Goal: Task Accomplishment & Management: Use online tool/utility

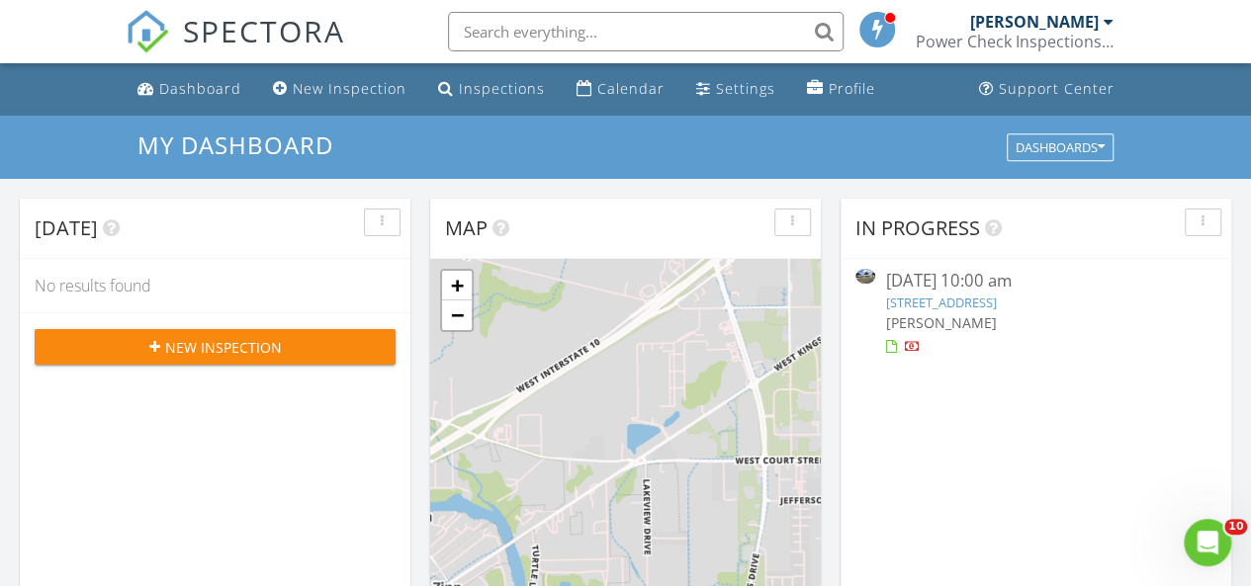
click at [996, 300] on link "283 Rockdale W Rd, Rockdale, TX 76567" at bounding box center [940, 303] width 111 height 18
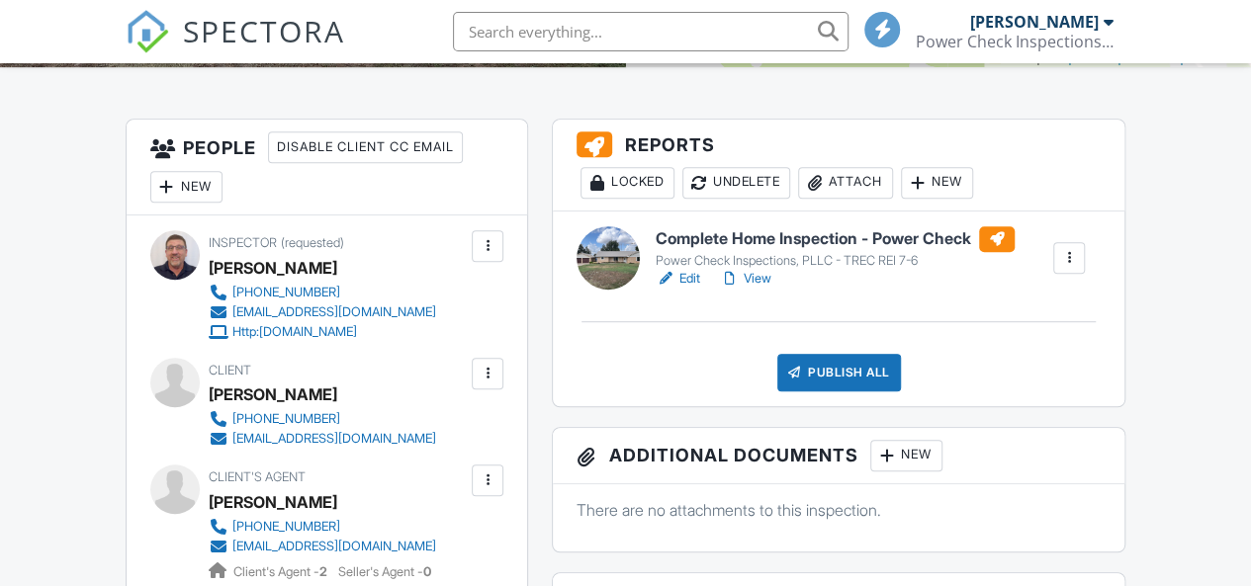
click at [858, 185] on div "Attach" at bounding box center [845, 183] width 95 height 32
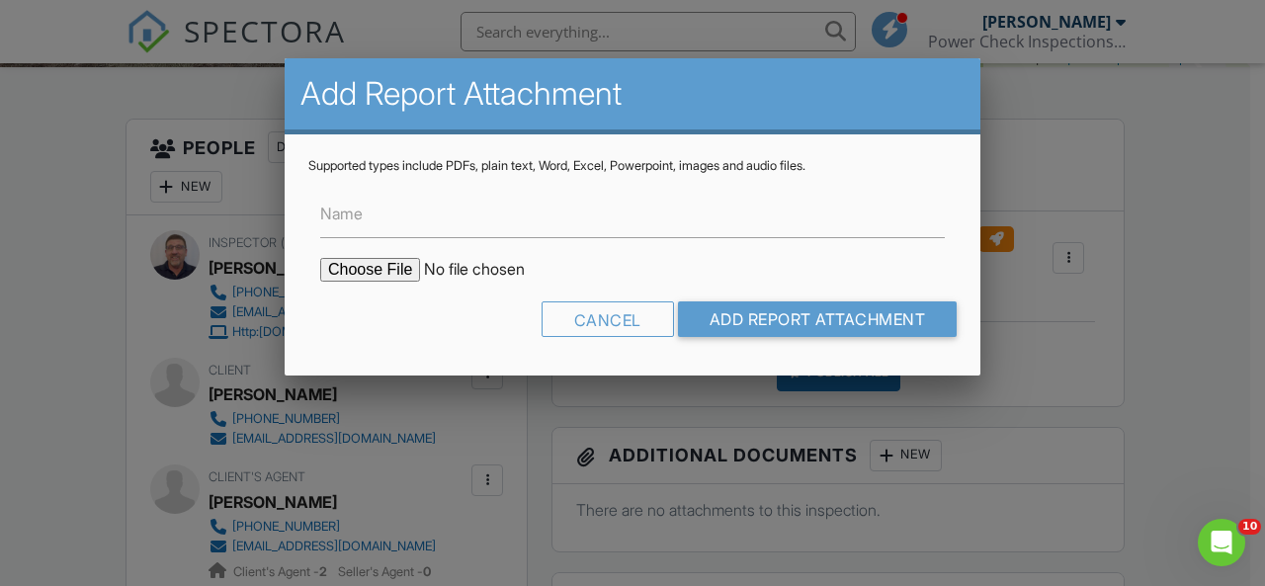
click at [367, 276] on input "file" at bounding box center [488, 270] width 336 height 24
type input "C:\fakepath\0000023466 _283_Rockdale_West_Road_Rockdale_TX_76567_wdi.pdf"
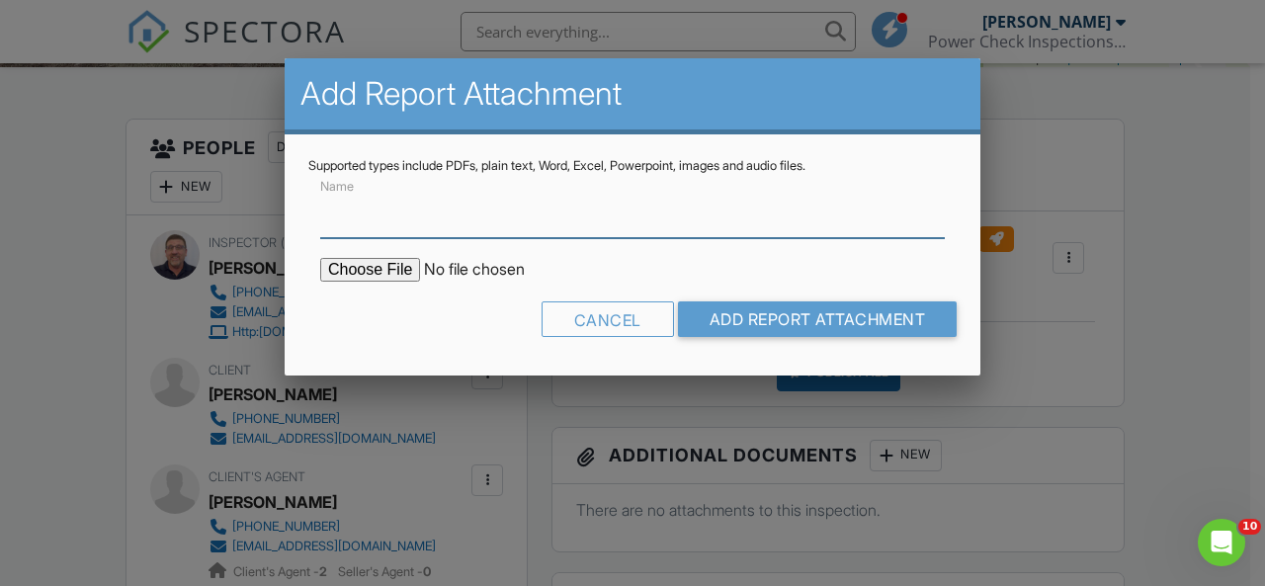
click at [417, 215] on input "Name" at bounding box center [632, 214] width 625 height 48
type input "WDI Inspection Report"
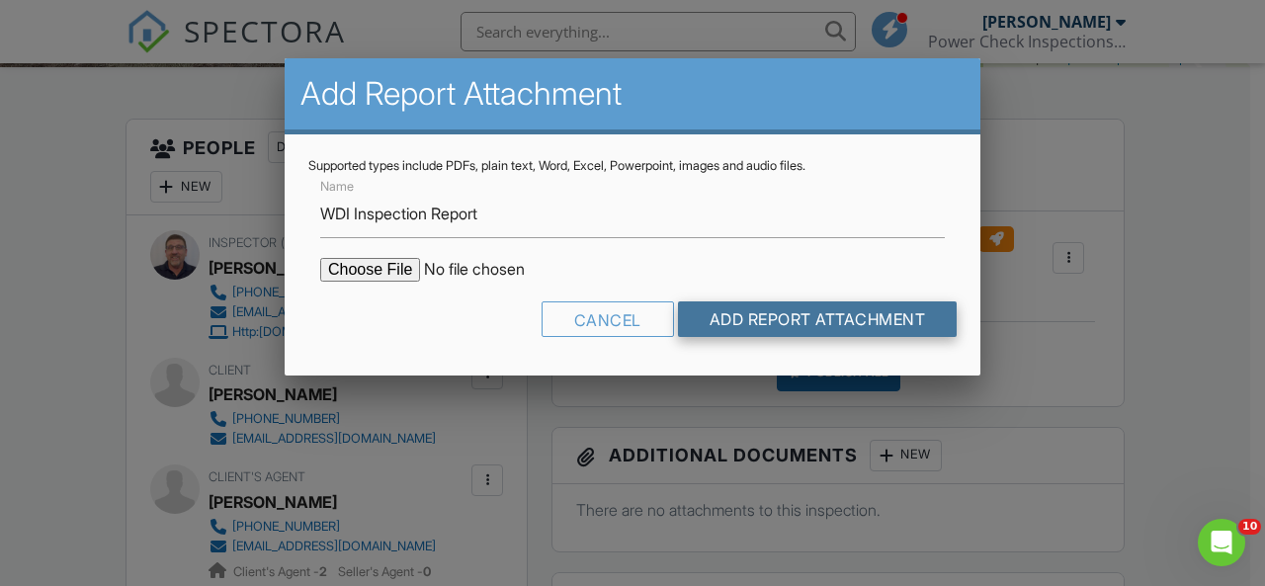
click at [749, 318] on input "Add Report Attachment" at bounding box center [818, 320] width 280 height 36
